Goal: Find specific page/section: Find specific page/section

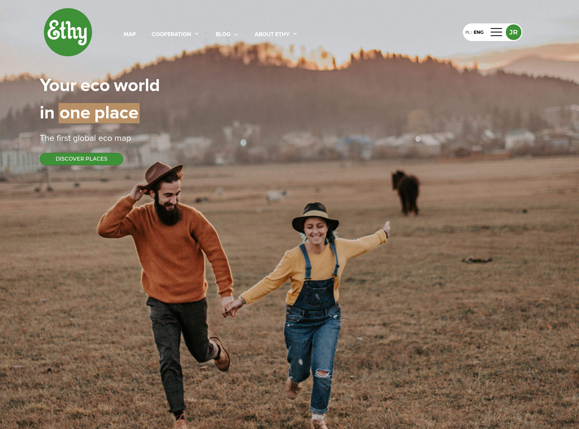
select select
click at [496, 34] on div at bounding box center [497, 32] width 16 height 10
click at [497, 33] on div at bounding box center [497, 32] width 16 height 10
click at [500, 28] on div at bounding box center [497, 32] width 16 height 10
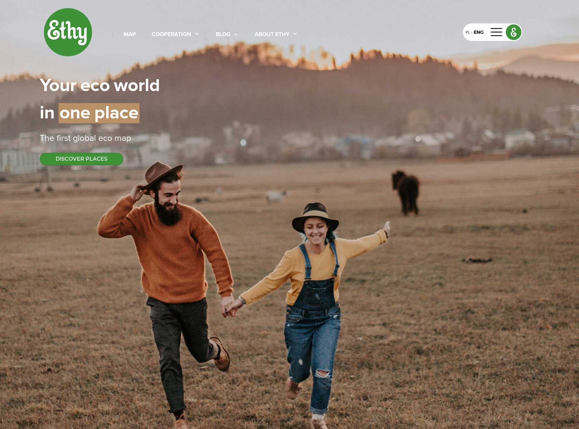
click at [418, 131] on div "map cooperation blog About ethy PL | ENG Your | eco | world in | one | place Th…" at bounding box center [289, 86] width 499 height 173
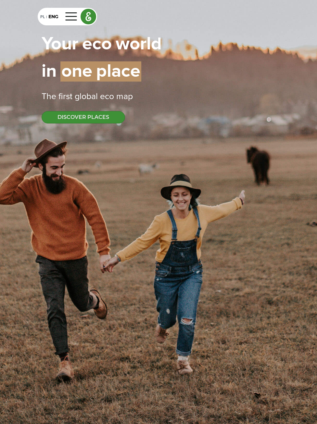
click at [241, 65] on div "Your | eco | world in | one | place" at bounding box center [159, 58] width 234 height 55
click at [67, 15] on div at bounding box center [72, 16] width 16 height 10
click at [263, 169] on div "map cooperation blog About ethy PL | ENG Your | eco | world in | one | place Th…" at bounding box center [158, 212] width 317 height 424
click at [194, 58] on div "Your | eco | world in | one | place" at bounding box center [159, 58] width 234 height 55
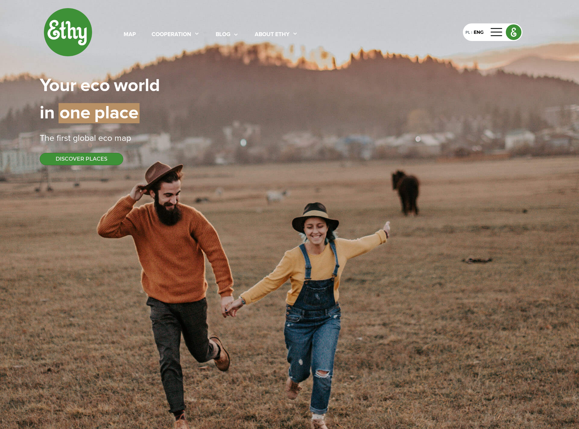
click at [268, 27] on div "map cooperation blog About ethy" at bounding box center [211, 32] width 206 height 14
click at [60, 35] on img at bounding box center [68, 32] width 49 height 49
click at [125, 35] on div "map" at bounding box center [130, 35] width 12 height 8
click at [131, 33] on div "map" at bounding box center [130, 35] width 12 height 8
click at [131, 34] on div "map" at bounding box center [130, 35] width 12 height 8
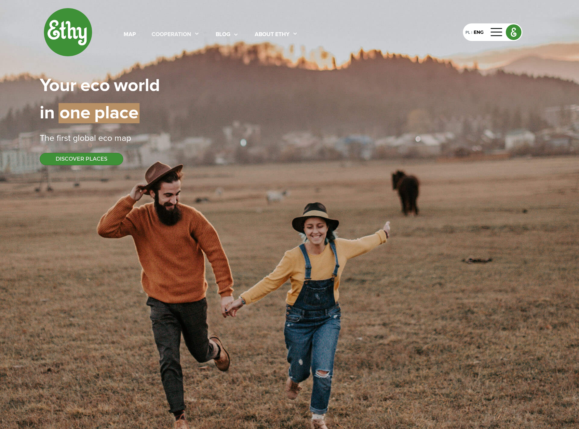
click at [171, 36] on div "cooperation" at bounding box center [172, 35] width 40 height 8
click at [132, 35] on div "map" at bounding box center [130, 35] width 12 height 8
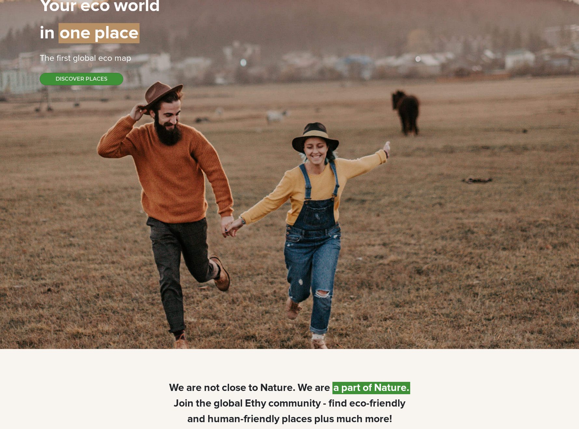
scroll to position [432, 0]
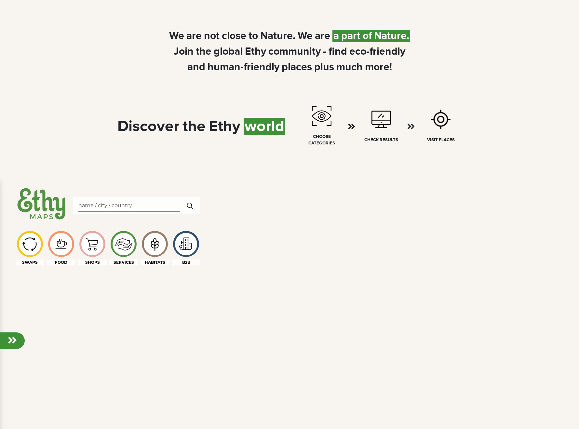
click at [317, 92] on div "Discover | the | Ethy | world choose categories Check results Visit places" at bounding box center [289, 127] width 499 height 72
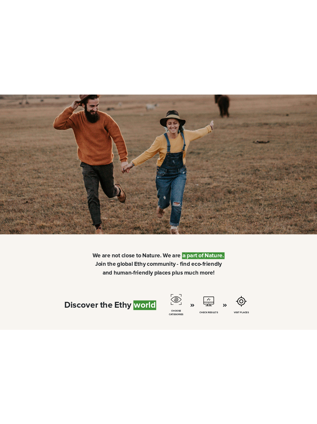
scroll to position [0, 0]
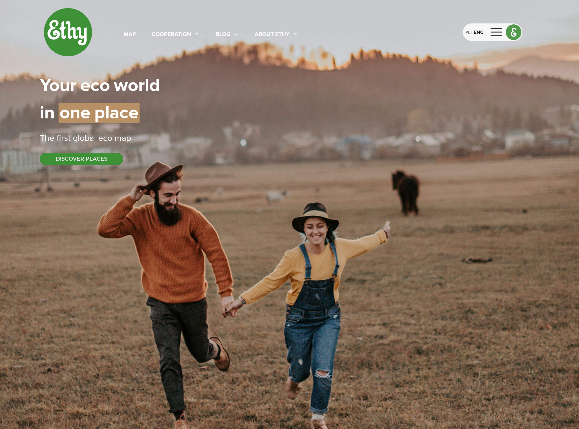
click at [317, 29] on div at bounding box center [497, 32] width 16 height 10
click at [317, 33] on div at bounding box center [497, 32] width 16 height 10
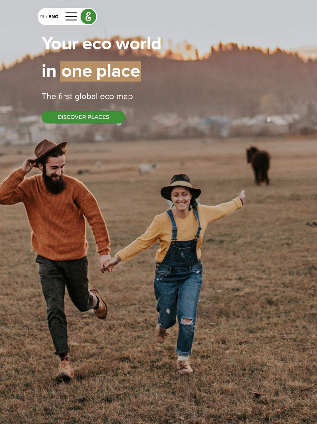
drag, startPoint x: 214, startPoint y: 47, endPoint x: 144, endPoint y: 40, distance: 71.0
click at [213, 47] on div "Your | eco | world in | one | place" at bounding box center [159, 58] width 234 height 55
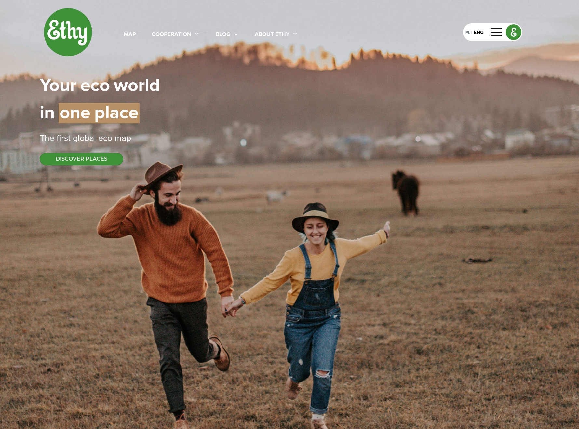
drag, startPoint x: 267, startPoint y: 51, endPoint x: 260, endPoint y: 50, distance: 7.3
click at [267, 51] on div "map cooperation blog About ethy" at bounding box center [179, 32] width 270 height 49
click at [132, 34] on div "map" at bounding box center [130, 35] width 12 height 8
click at [67, 36] on img at bounding box center [68, 32] width 49 height 49
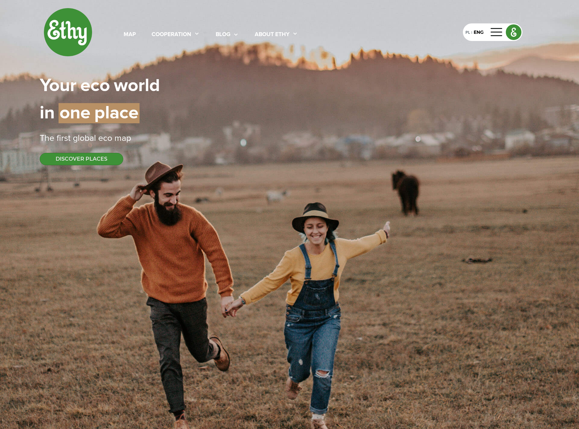
click at [67, 36] on img at bounding box center [68, 32] width 49 height 49
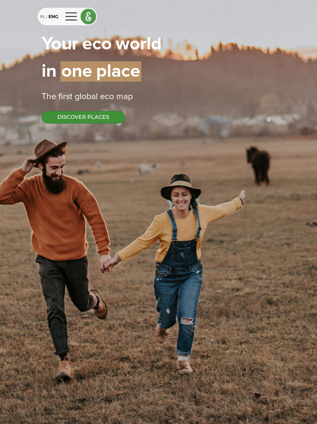
click at [92, 18] on img at bounding box center [88, 16] width 15 height 15
click at [108, 107] on div "map cooperation blog About ethy PL | ENG Your | eco | world in | one | place Th…" at bounding box center [159, 65] width 250 height 131
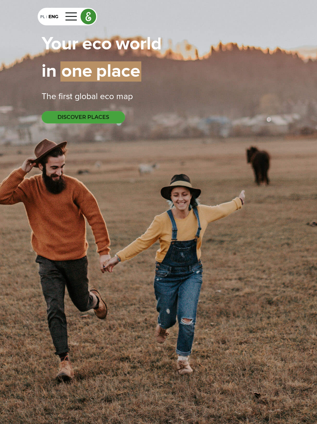
click at [107, 113] on button "DISCOVER PLACES" at bounding box center [84, 117] width 84 height 12
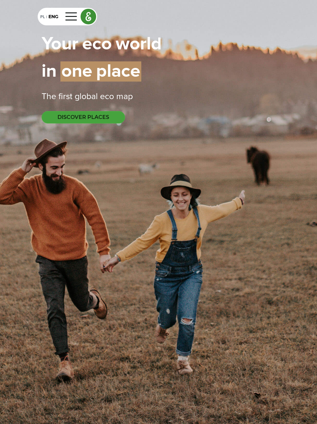
click at [107, 113] on button "DISCOVER PLACES" at bounding box center [84, 117] width 84 height 12
click at [117, 115] on button "DISCOVER PLACES" at bounding box center [84, 117] width 84 height 12
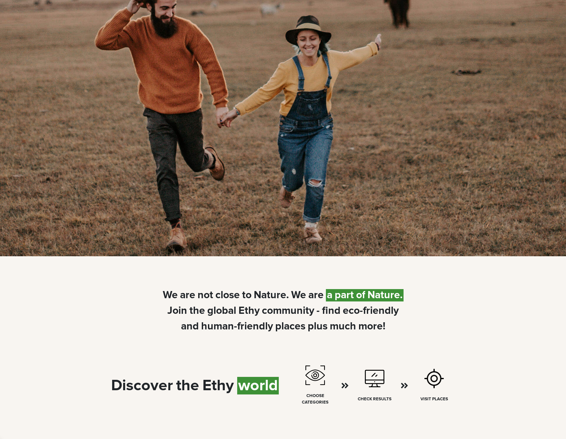
scroll to position [299, 0]
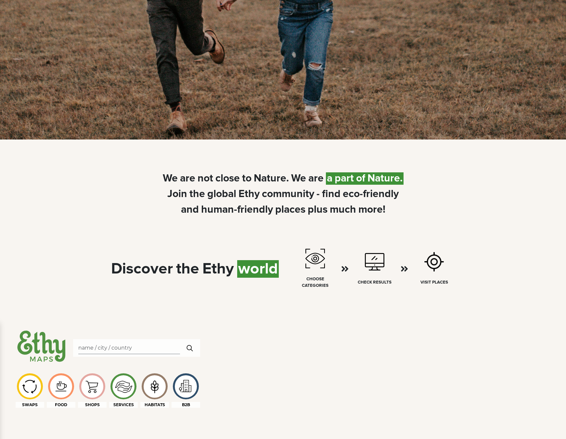
click at [230, 260] on div "Discover | the | Ethy | world" at bounding box center [195, 268] width 168 height 23
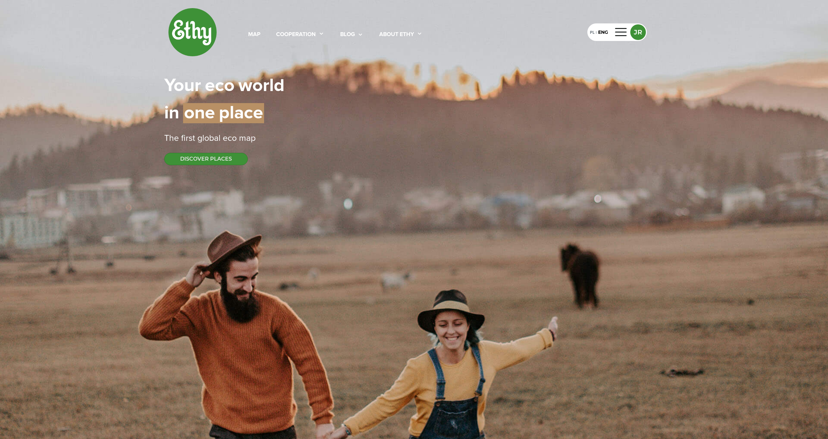
select select
click at [621, 27] on div at bounding box center [621, 32] width 16 height 10
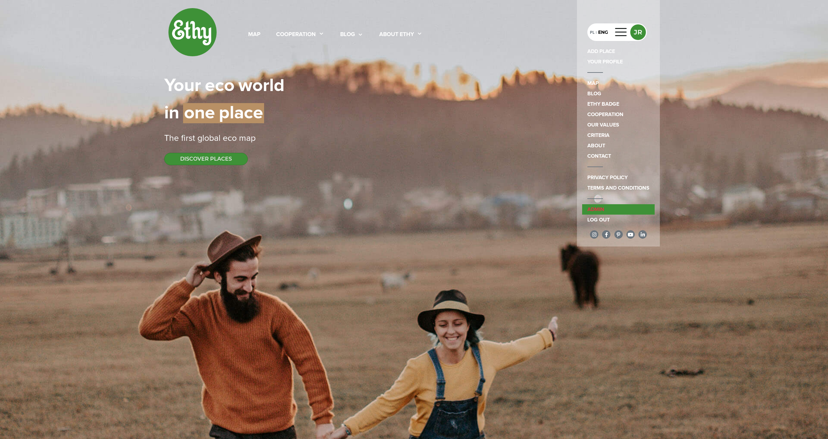
click at [621, 206] on link "admin" at bounding box center [618, 209] width 73 height 10
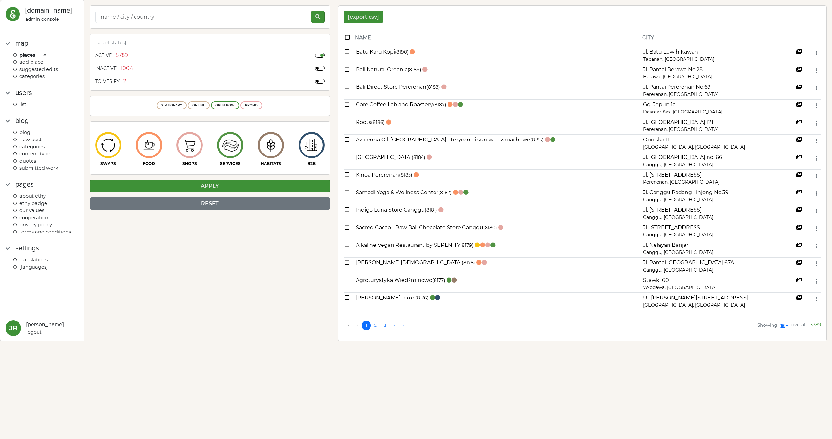
click at [44, 257] on span "Translations" at bounding box center [34, 260] width 28 height 6
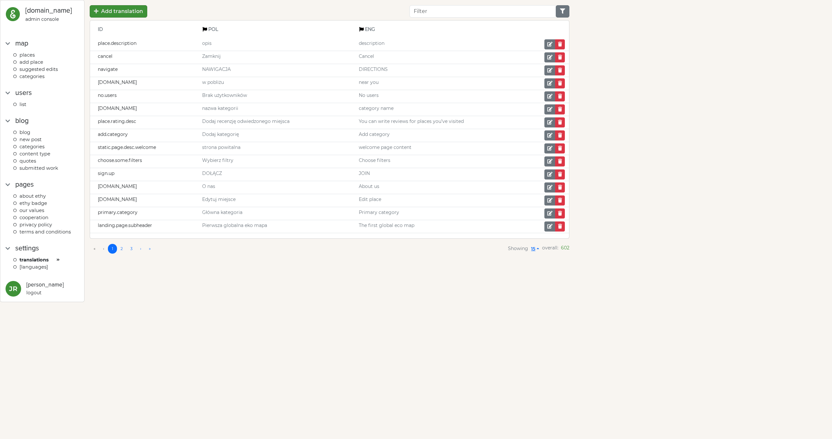
click at [436, 17] on input "Filter" at bounding box center [483, 11] width 147 height 12
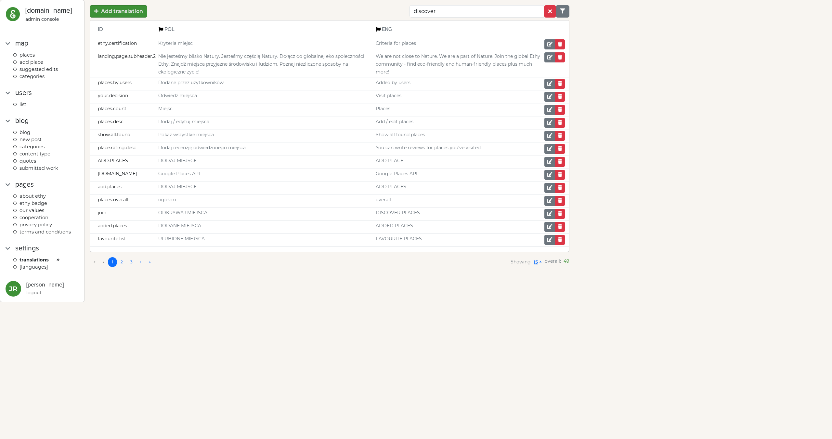
type input "discover"
